Goal: Information Seeking & Learning: Understand process/instructions

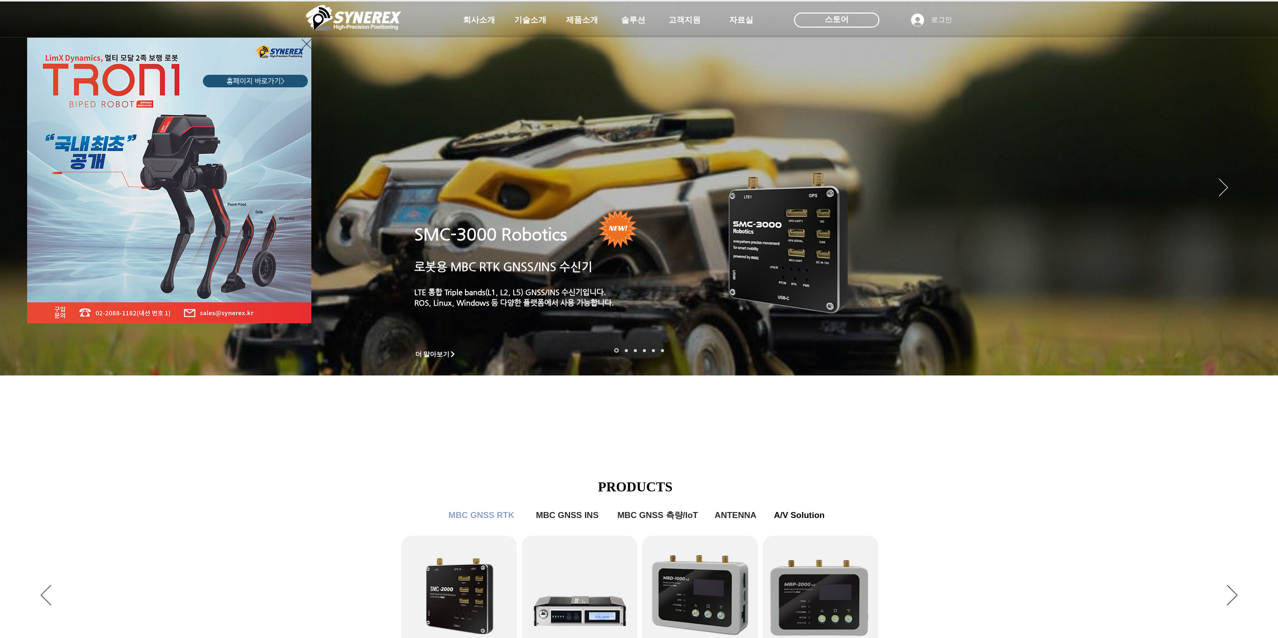
click at [293, 485] on div "LimX Dinamics" at bounding box center [639, 319] width 1278 height 638
click at [424, 404] on div "LimX Dinamics" at bounding box center [639, 319] width 1278 height 638
click at [305, 45] on icon "사이트로 돌아가기" at bounding box center [307, 44] width 10 height 10
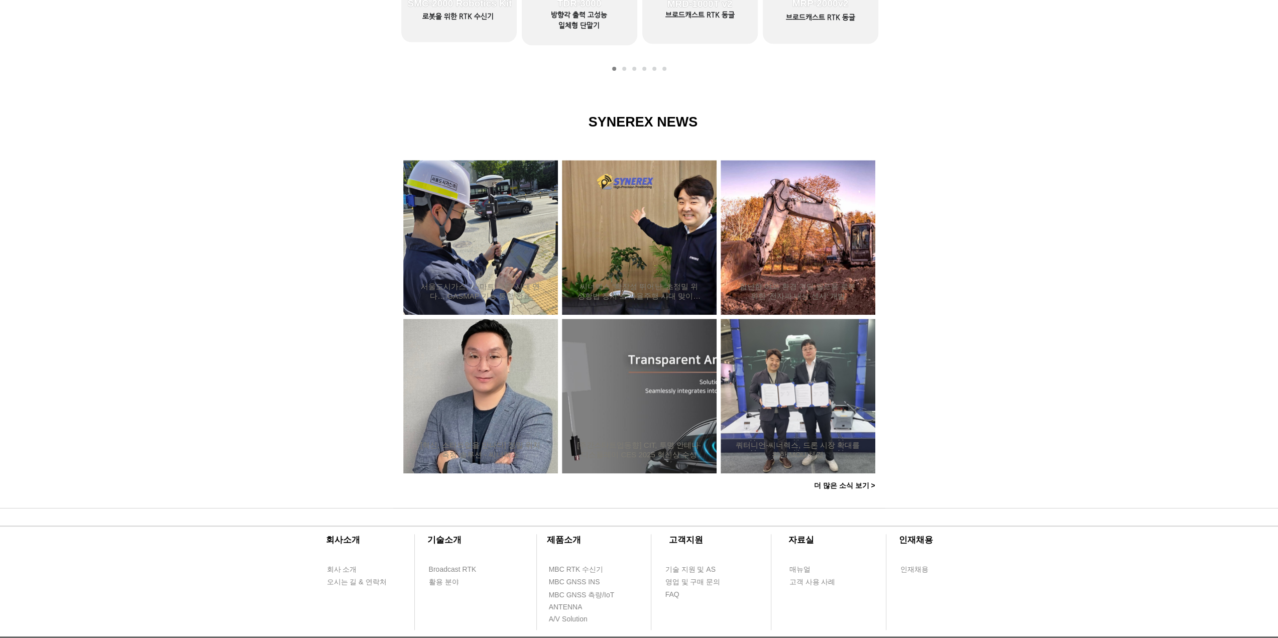
scroll to position [787, 0]
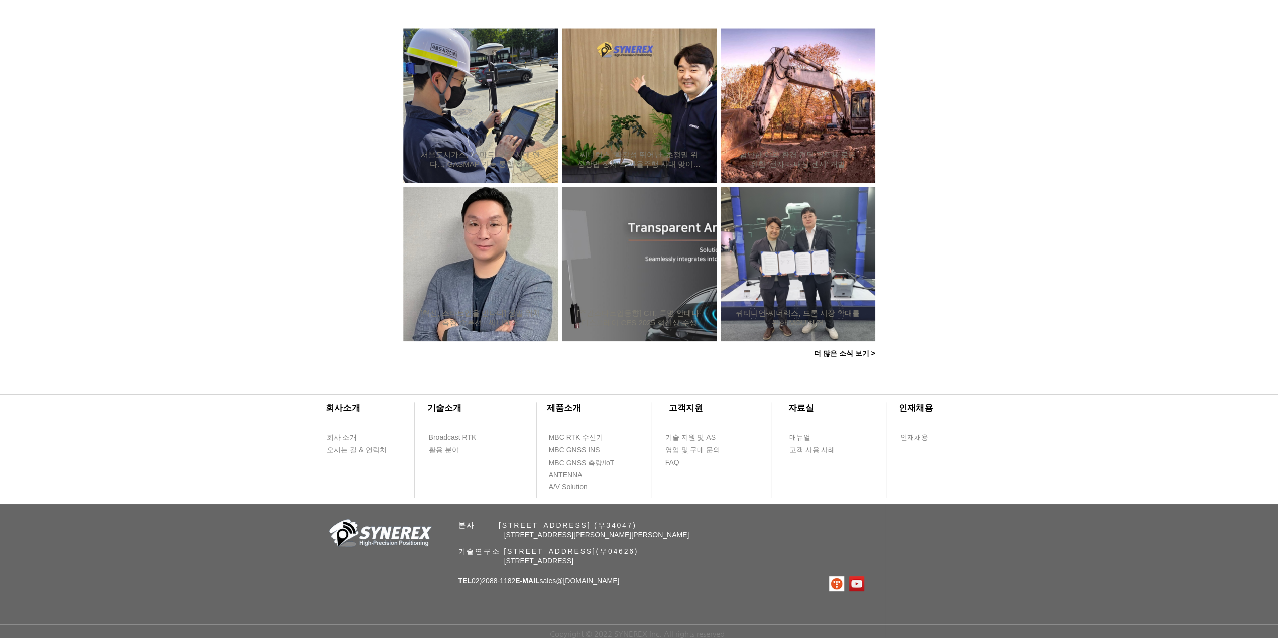
click at [248, 344] on div at bounding box center [639, 162] width 1278 height 427
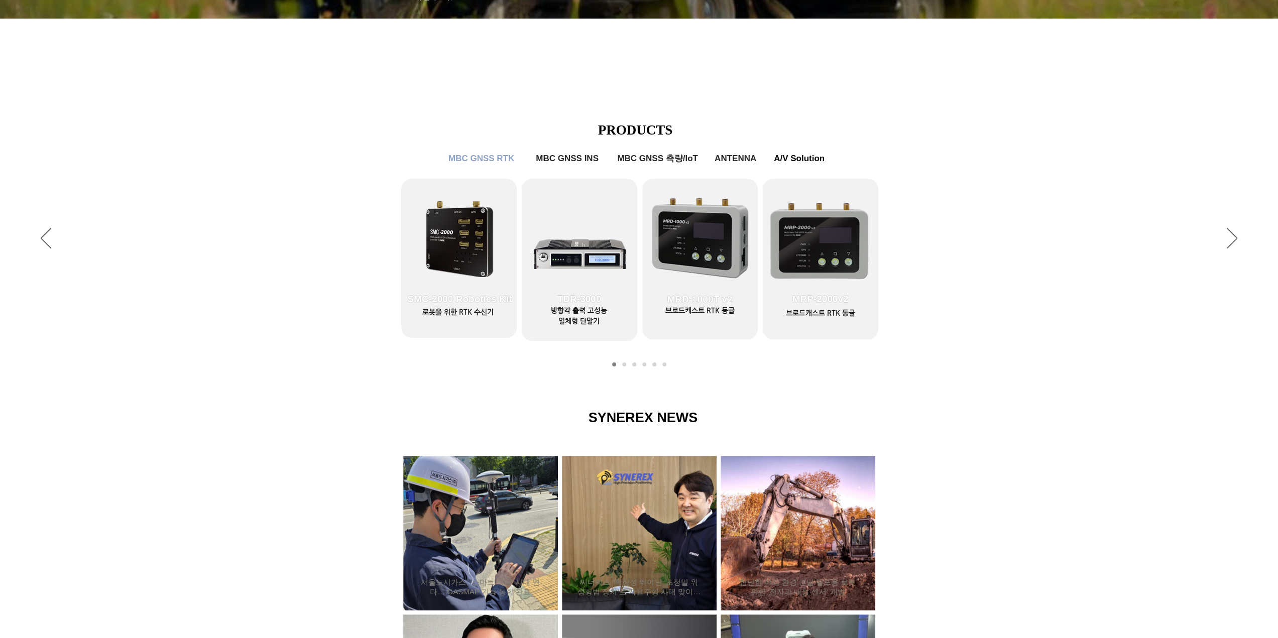
scroll to position [0, 0]
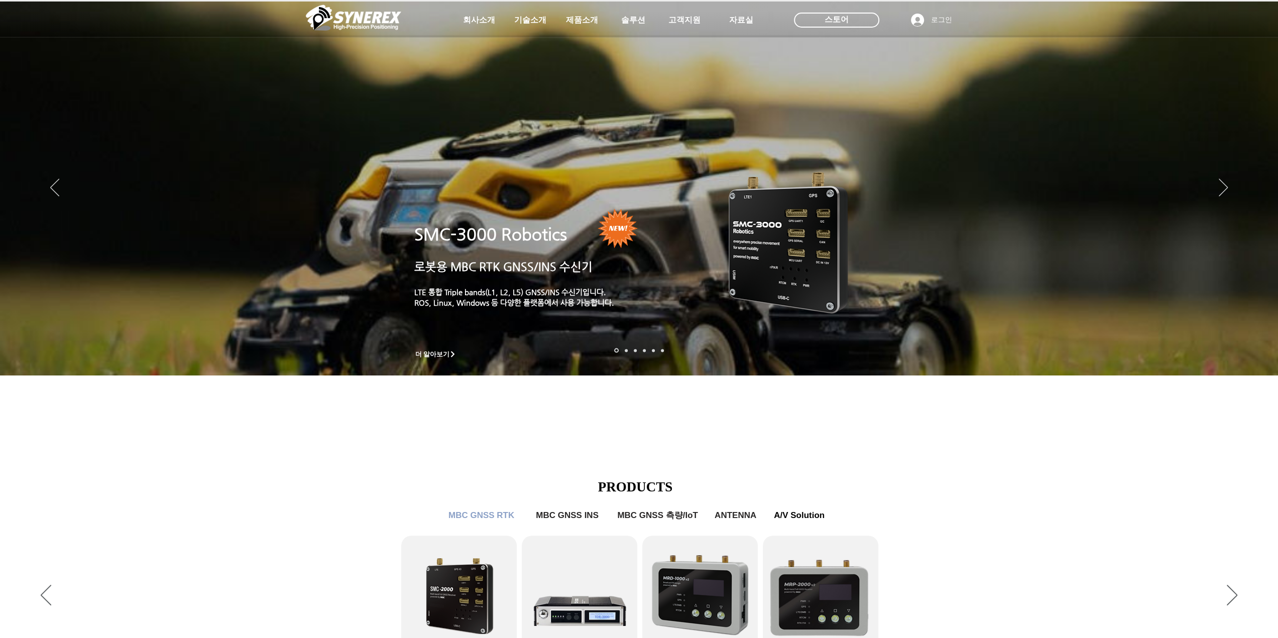
drag, startPoint x: 281, startPoint y: 591, endPoint x: 304, endPoint y: 318, distance: 274.2
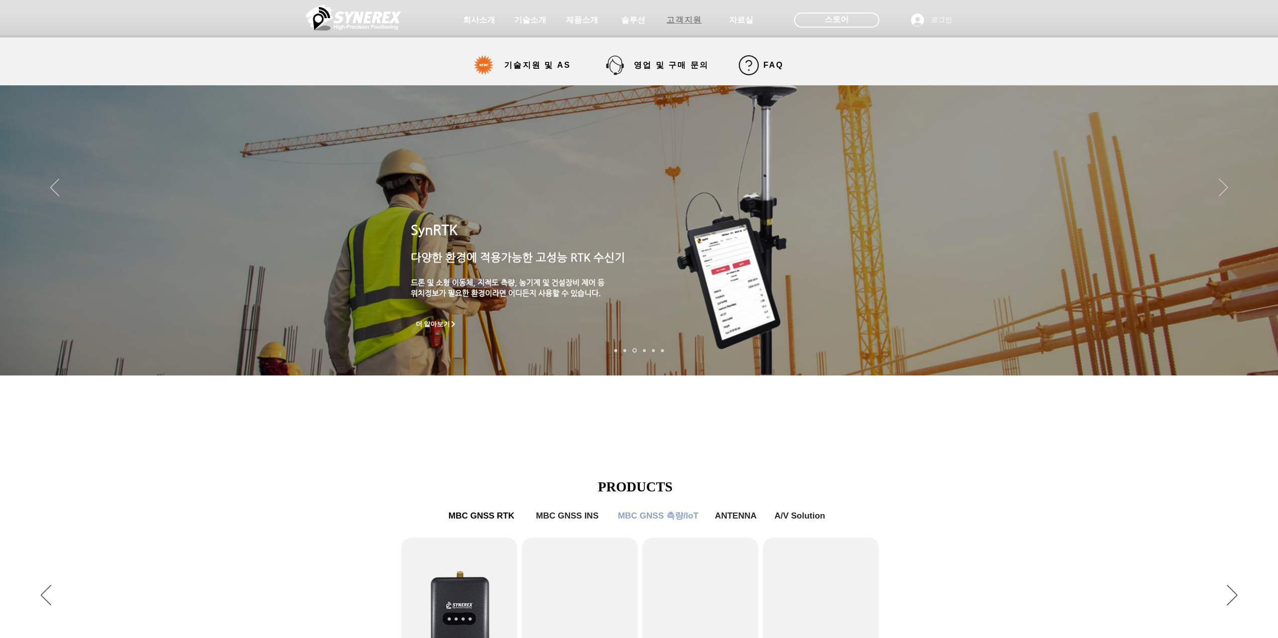
click at [684, 20] on span "고객지원" at bounding box center [684, 20] width 35 height 11
select select "******"
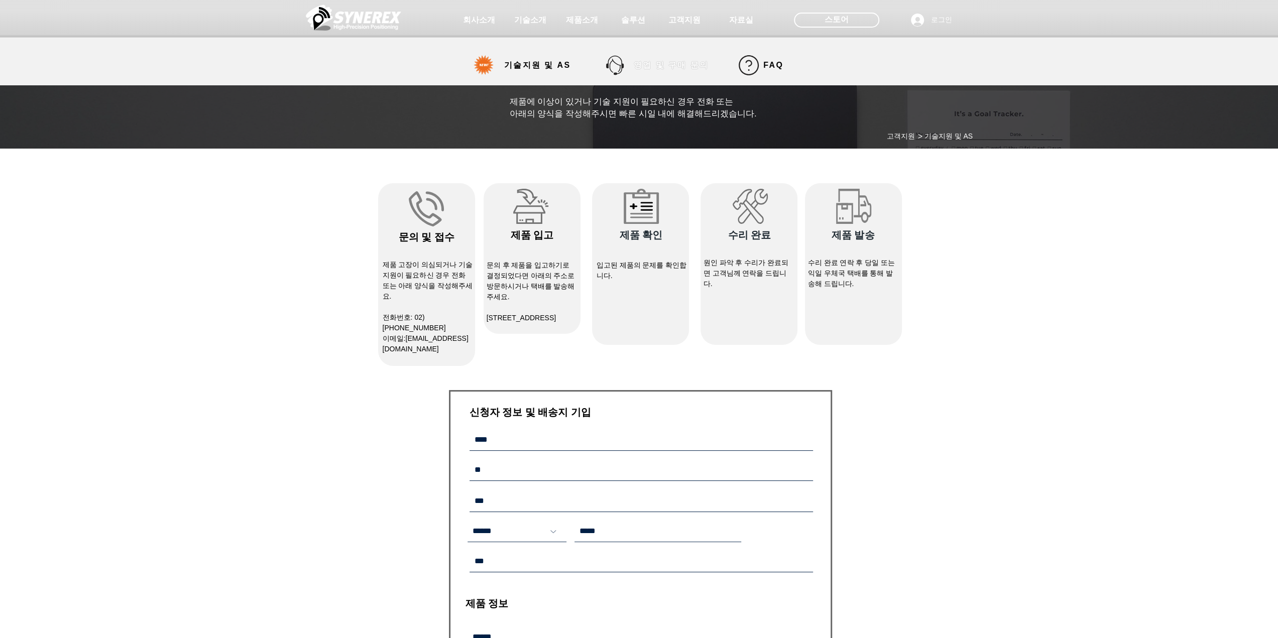
click at [645, 58] on span "영업 및 구매 문의" at bounding box center [671, 65] width 90 height 20
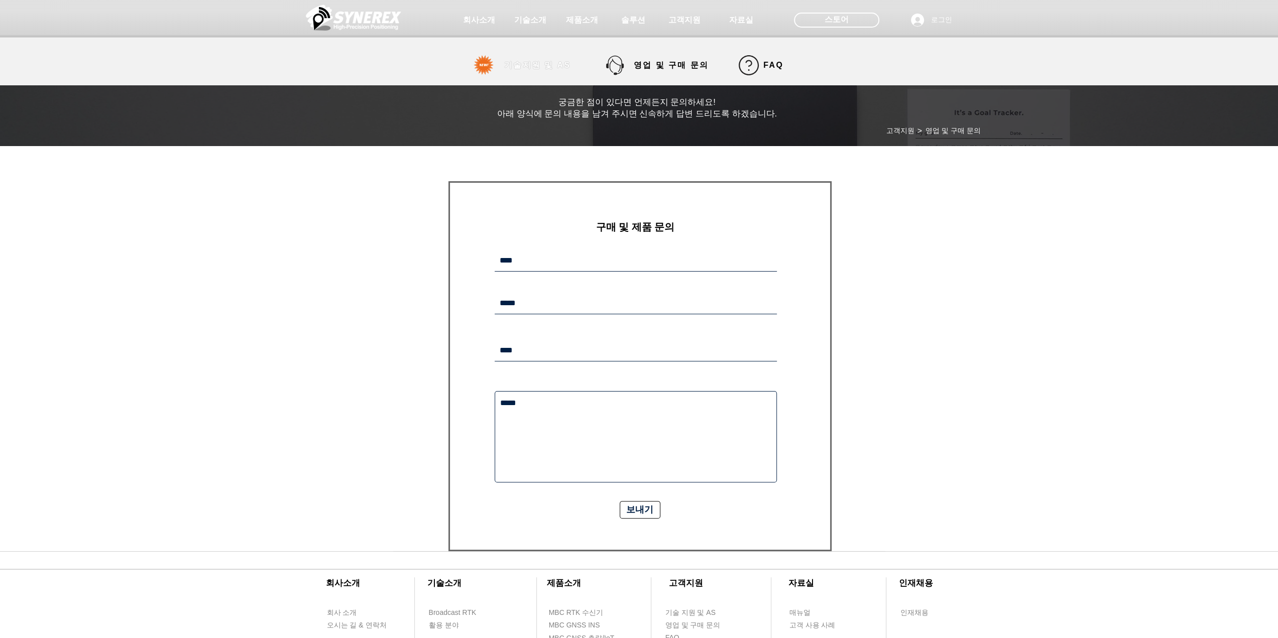
click at [551, 62] on span "기술지원 및 AS" at bounding box center [537, 65] width 67 height 11
select select "******"
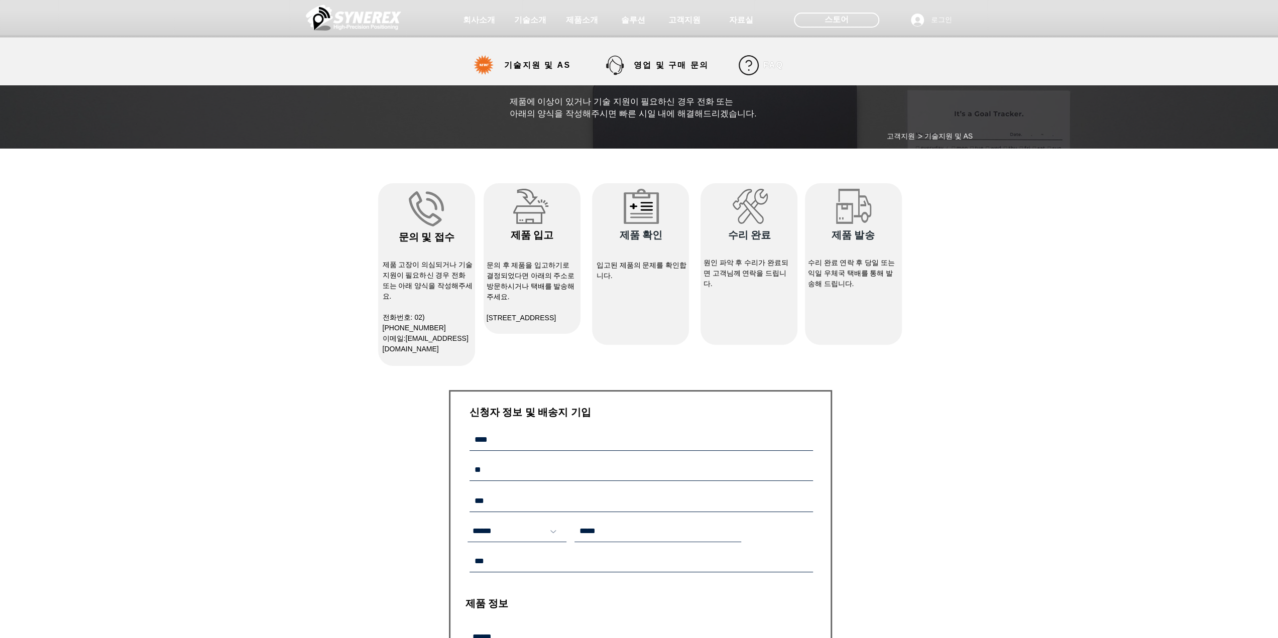
click at [769, 64] on span "FAQ" at bounding box center [773, 65] width 20 height 9
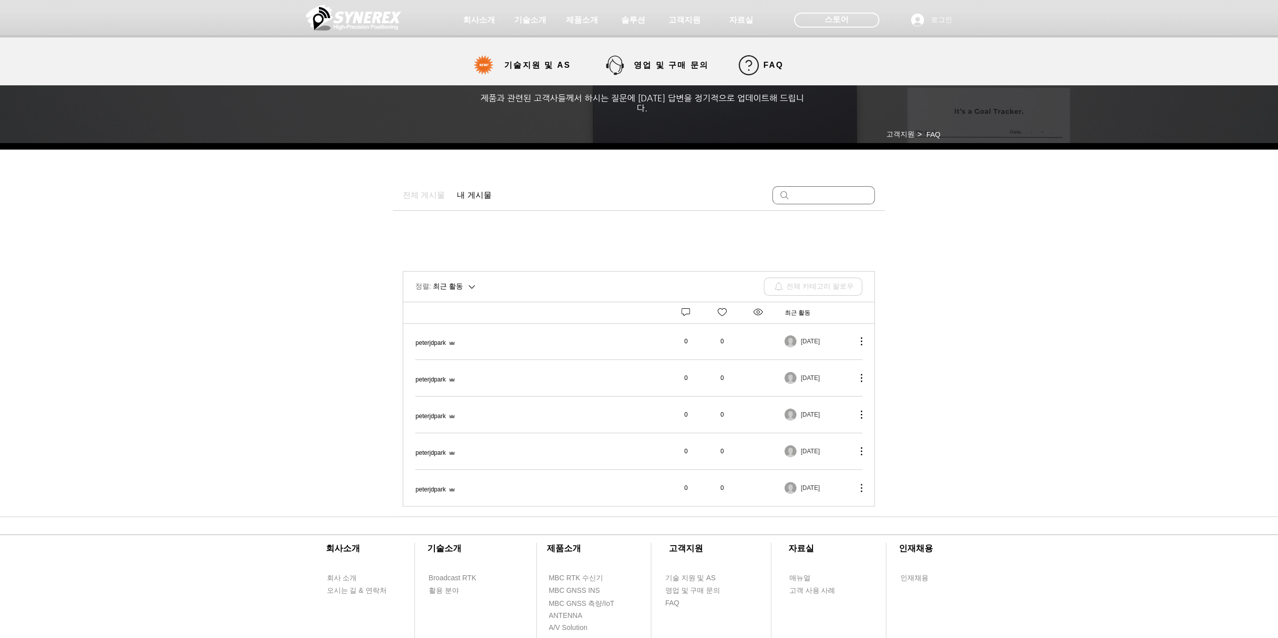
click at [664, 54] on div at bounding box center [639, 42] width 1278 height 85
click at [665, 60] on span "영업 및 구매 문의" at bounding box center [671, 65] width 75 height 11
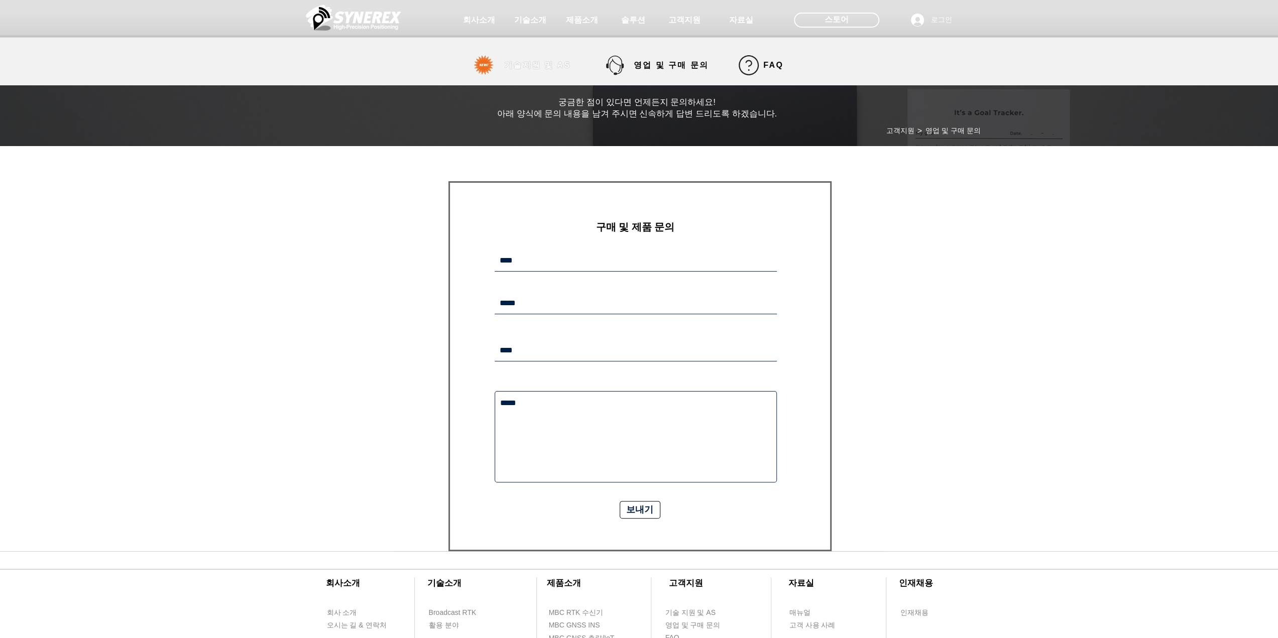
click at [560, 68] on span "기술지원 및 AS" at bounding box center [537, 65] width 67 height 11
select select "******"
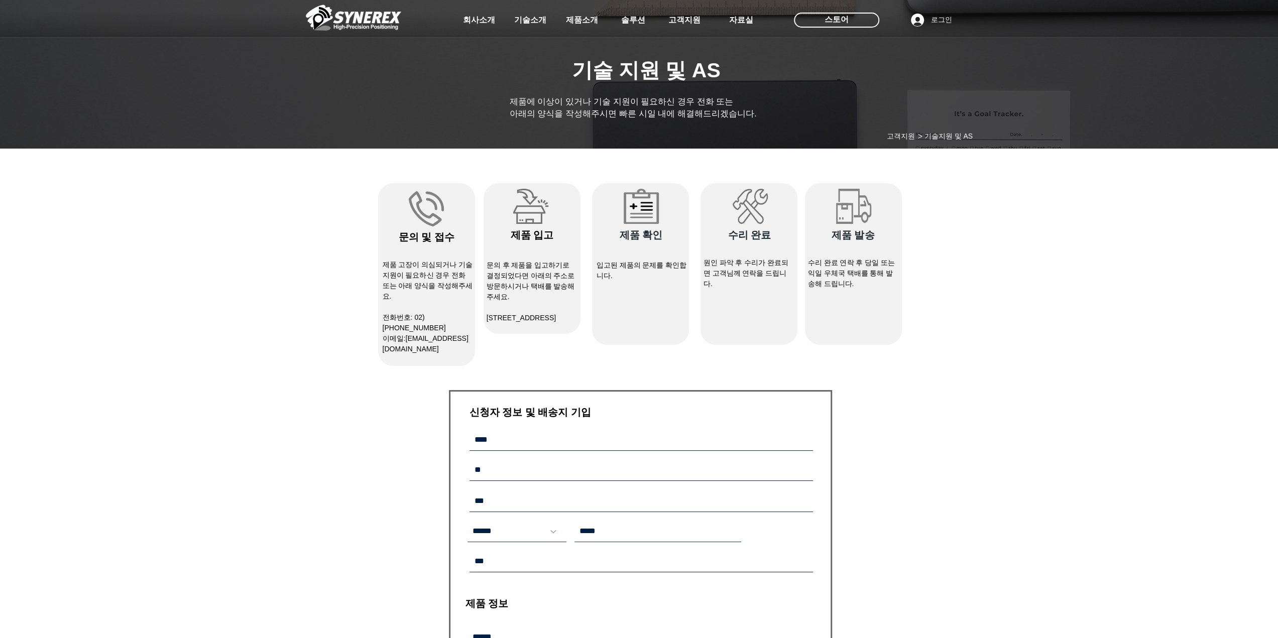
click at [350, 295] on div "main content" at bounding box center [639, 532] width 1278 height 757
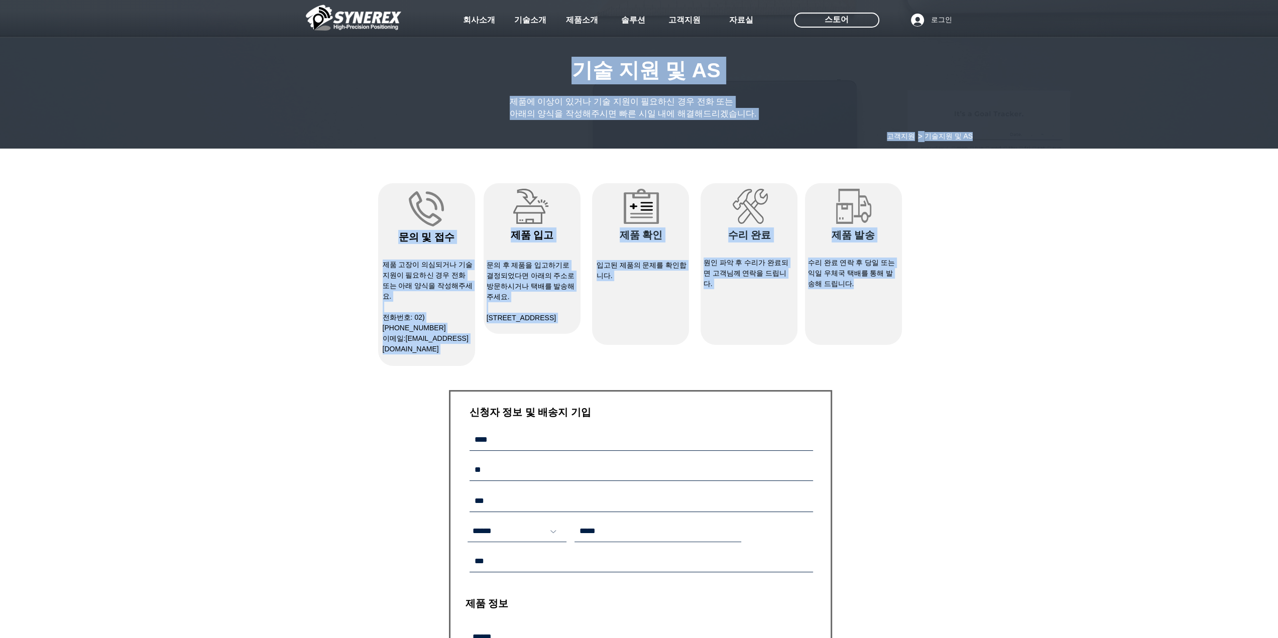
drag, startPoint x: 355, startPoint y: 201, endPoint x: 857, endPoint y: 283, distance: 508.8
click at [857, 283] on section "​기술 지원 및 AS ​제품에 이상이 있거나 기술 지원이 필요하신 경우 전화 또는 아래의 양식을 작성해주시면 빠른 시일 내에 해결해드리겠습니다…" at bounding box center [639, 532] width 1278 height 757
click at [857, 283] on p "수리 완료 연락 후 당일 또는 익일 우체국 택배를 통해 발송해 드립니다." at bounding box center [853, 274] width 90 height 32
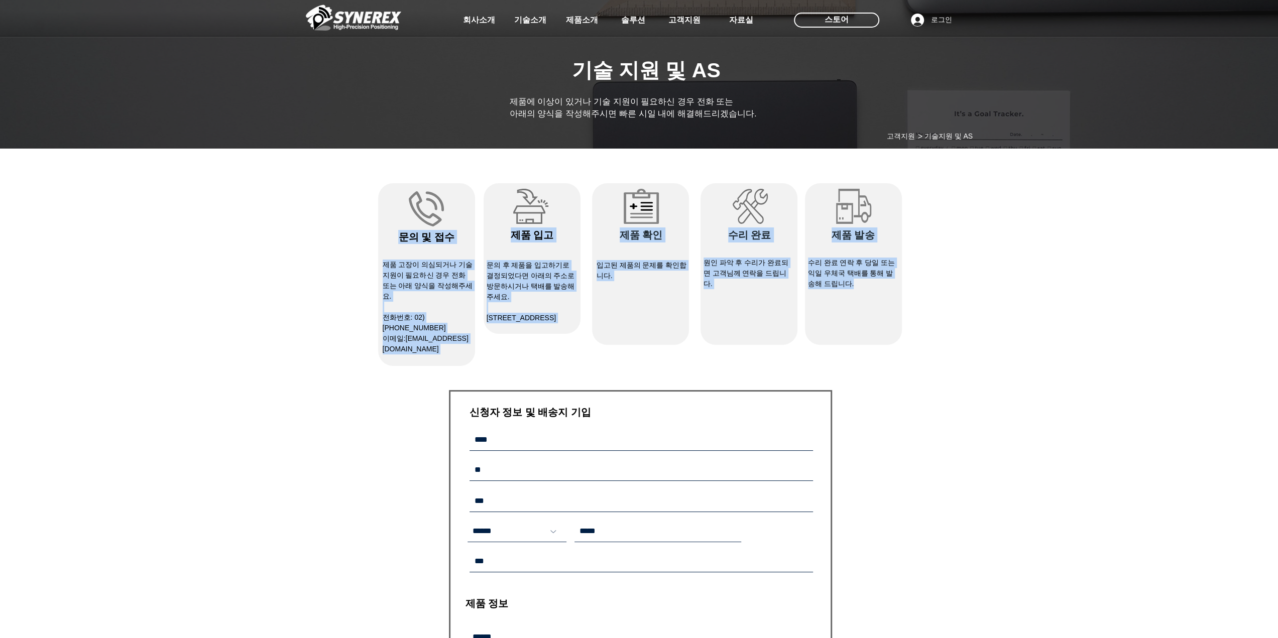
drag, startPoint x: 861, startPoint y: 286, endPoint x: 386, endPoint y: 244, distance: 477.5
click at [386, 244] on div "#comp-kywdvw72 svg [data-color="1"] {fill: #828282;} ​문의 및 접수 제품 고장이 의심되거나 기술지원…" at bounding box center [640, 274] width 524 height 183
click at [386, 244] on h1 "​문의 및 접수" at bounding box center [426, 237] width 97 height 14
drag, startPoint x: 399, startPoint y: 237, endPoint x: 868, endPoint y: 287, distance: 471.8
click at [868, 287] on div "#comp-kywdvw72 svg [data-color="1"] {fill: #828282;} ​문의 및 접수 제품 고장이 의심되거나 기술지원…" at bounding box center [640, 274] width 524 height 183
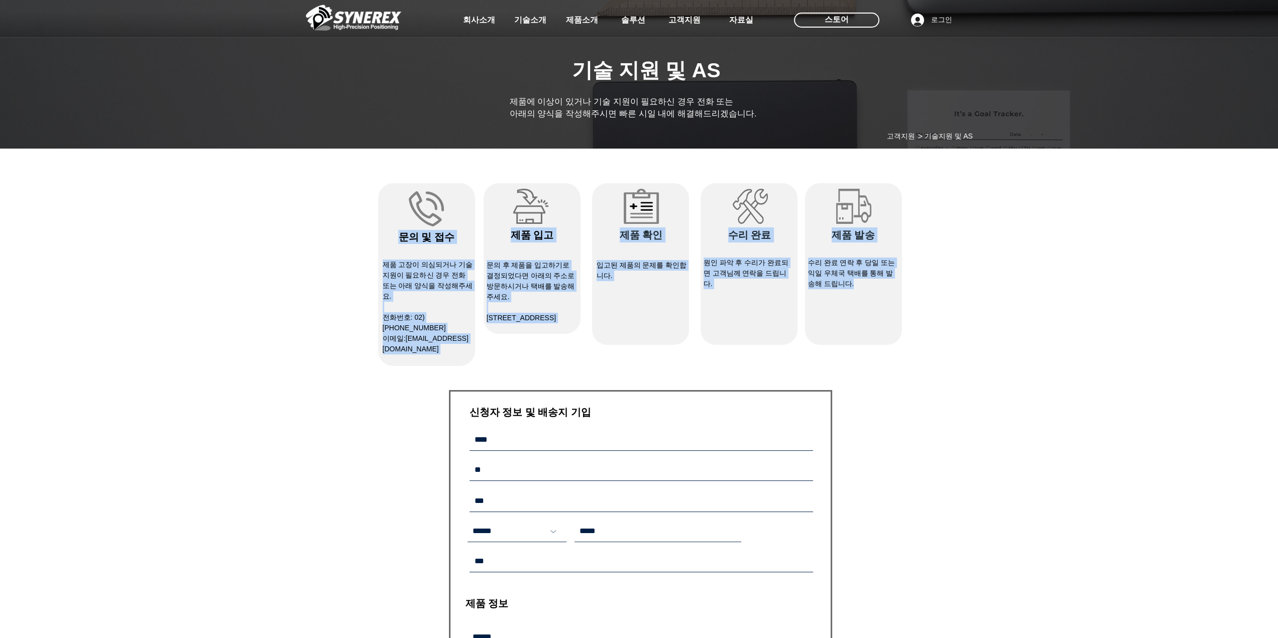
click at [868, 287] on p "수리 완료 연락 후 당일 또는 익일 우체국 택배를 통해 발송해 드립니다." at bounding box center [853, 274] width 90 height 32
drag, startPoint x: 871, startPoint y: 286, endPoint x: 387, endPoint y: 240, distance: 486.0
click at [384, 240] on div "#comp-kywdvw72 svg [data-color="1"] {fill: #828282;} ​문의 및 접수 제품 고장이 의심되거나 기술지원…" at bounding box center [640, 274] width 524 height 183
click at [388, 239] on h1 "​문의 및 접수" at bounding box center [426, 237] width 97 height 14
drag, startPoint x: 393, startPoint y: 236, endPoint x: 867, endPoint y: 286, distance: 476.8
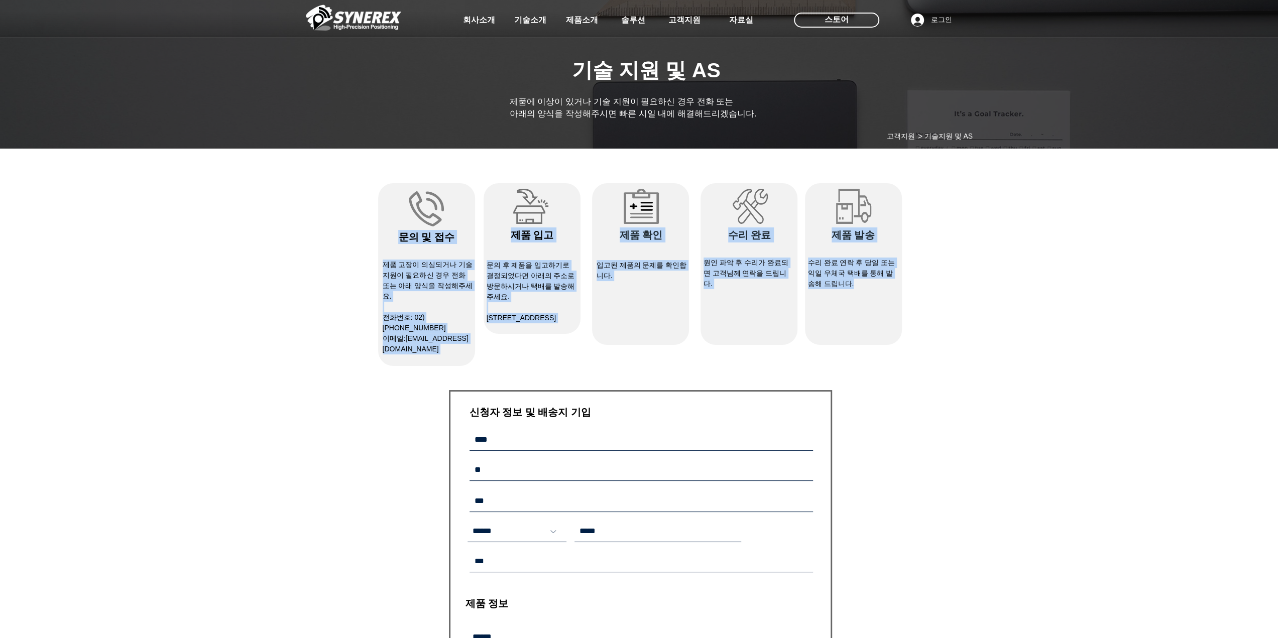
click at [867, 286] on div "#comp-kywdvw72 svg [data-color="1"] {fill: #828282;} ​문의 및 접수 제품 고장이 의심되거나 기술지원…" at bounding box center [640, 274] width 524 height 183
click at [867, 286] on p "수리 완료 연락 후 당일 또는 익일 우체국 택배를 통해 발송해 드립니다." at bounding box center [853, 274] width 90 height 32
drag, startPoint x: 867, startPoint y: 286, endPoint x: 384, endPoint y: 249, distance: 484.6
click at [384, 249] on div "#comp-kywdvw72 svg [data-color="1"] {fill: #828282;} ​문의 및 접수 제품 고장이 의심되거나 기술지원…" at bounding box center [640, 274] width 524 height 183
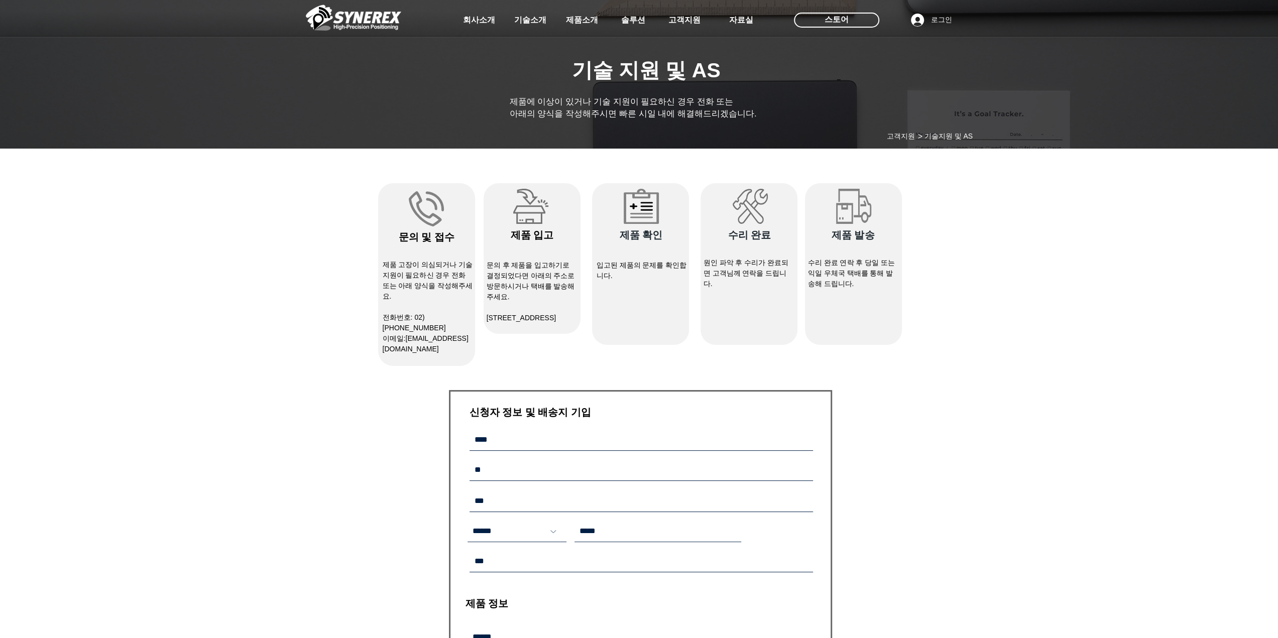
click at [944, 396] on div "main content" at bounding box center [639, 532] width 1278 height 757
